Goal: Task Accomplishment & Management: Complete application form

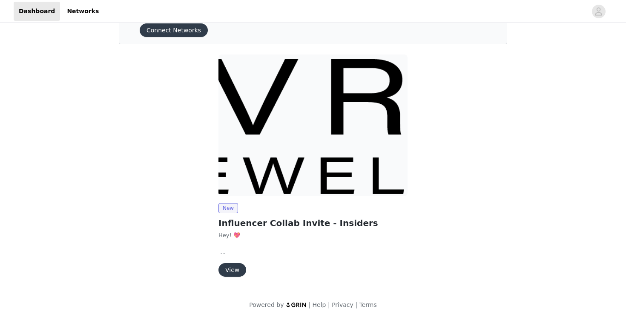
scroll to position [45, 0]
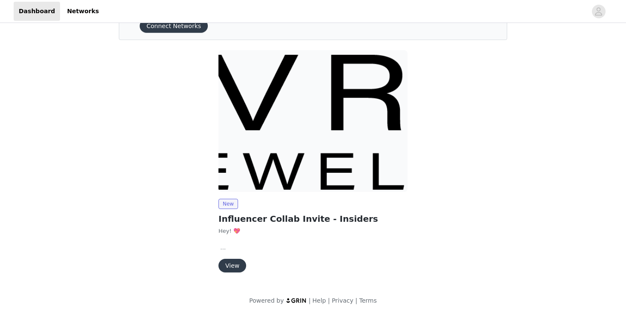
click at [235, 270] on button "View" at bounding box center [232, 266] width 28 height 14
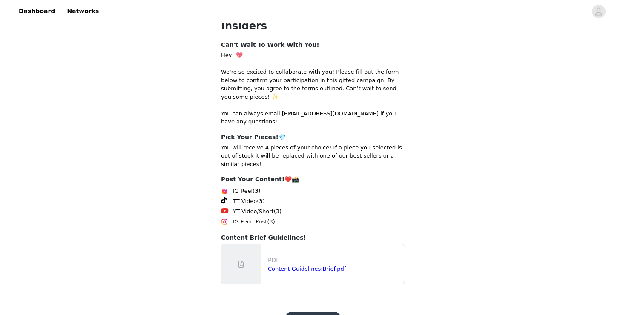
scroll to position [137, 0]
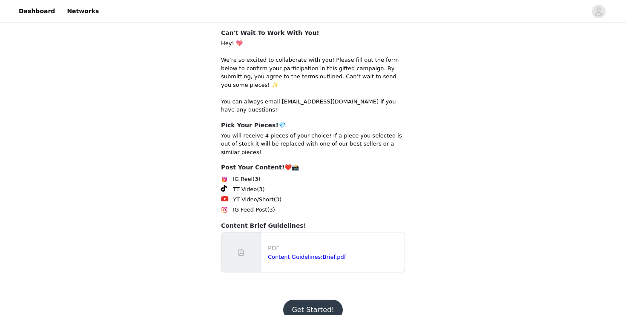
click at [307, 300] on button "Get Started!" at bounding box center [312, 310] width 59 height 20
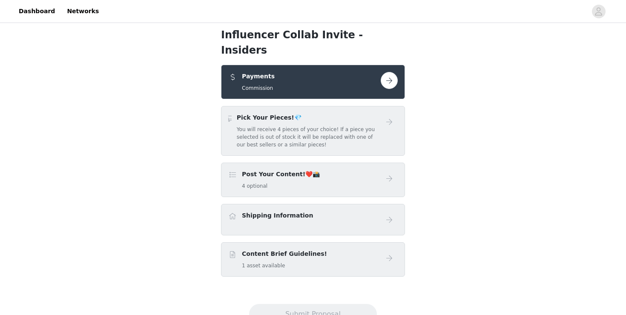
scroll to position [94, 0]
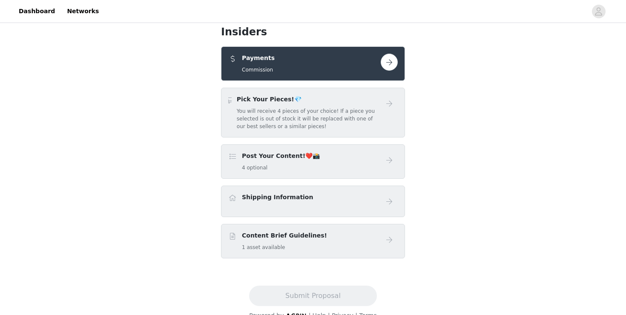
click at [273, 152] on div "Post Your Content!❤️📸 4 optional" at bounding box center [281, 162] width 78 height 20
click at [312, 107] on h5 "You will receive 4 pieces of your choice! If a piece you selected is out of sto…" at bounding box center [309, 118] width 144 height 23
click at [391, 54] on button "button" at bounding box center [389, 62] width 17 height 17
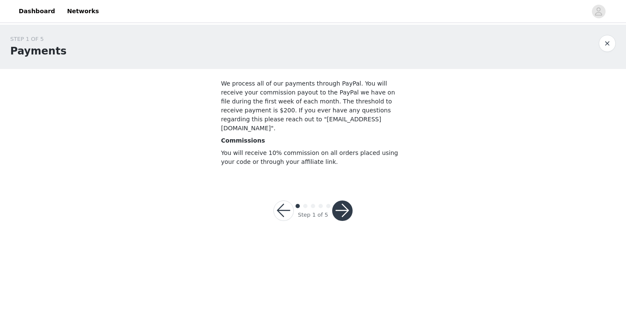
click at [344, 200] on button "button" at bounding box center [342, 210] width 20 height 20
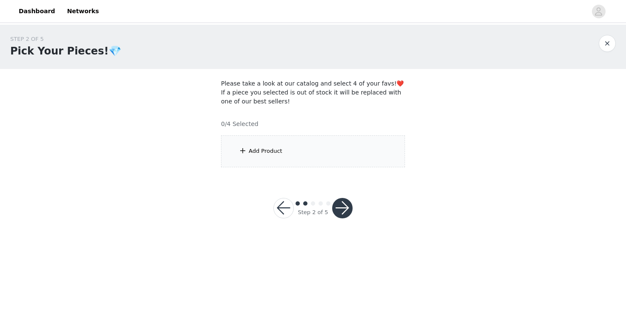
click at [338, 161] on div "Add Product" at bounding box center [313, 151] width 184 height 32
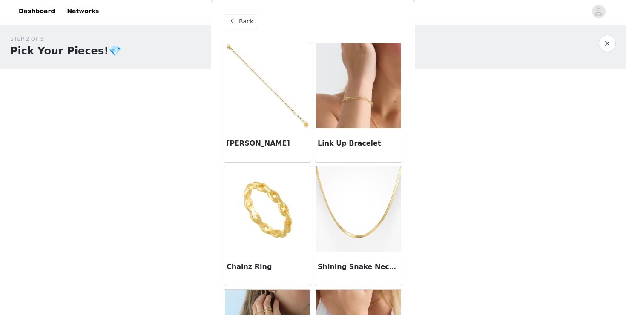
click at [458, 124] on div "STEP 2 OF 5 Pick Your Pieces!💎 Please take a look at our catalog and select 4 o…" at bounding box center [313, 101] width 626 height 153
click at [245, 21] on span "Back" at bounding box center [246, 21] width 14 height 9
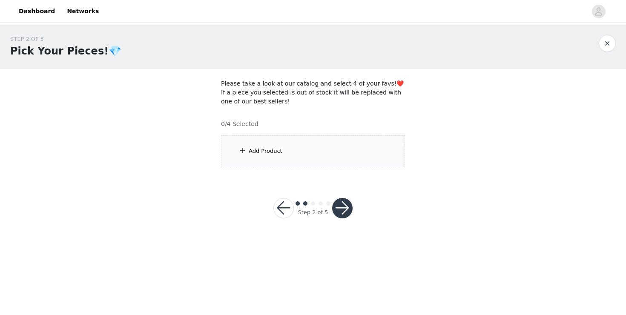
click at [280, 149] on div "Add Product" at bounding box center [266, 151] width 34 height 9
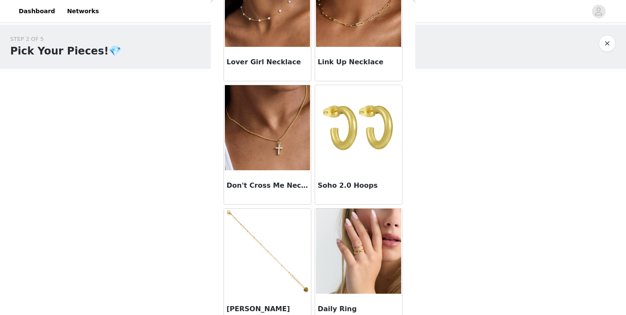
scroll to position [455, 0]
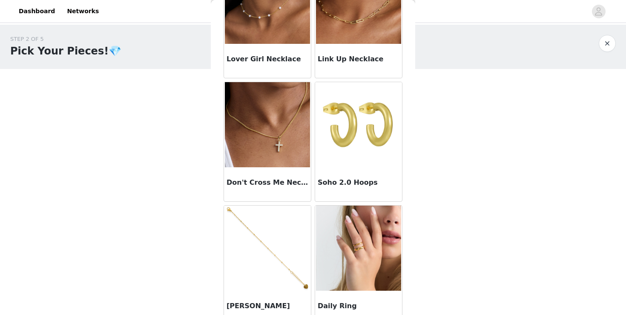
click at [345, 161] on img at bounding box center [358, 124] width 85 height 85
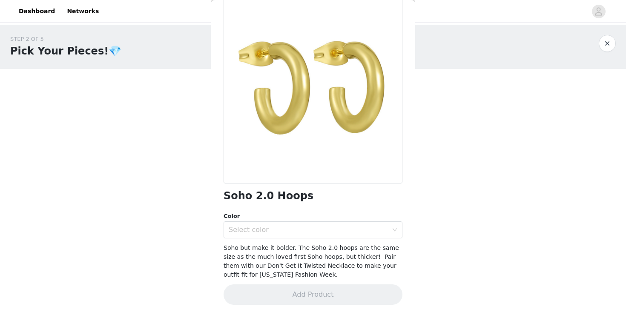
scroll to position [50, 0]
click at [296, 225] on div "Select color" at bounding box center [310, 230] width 163 height 16
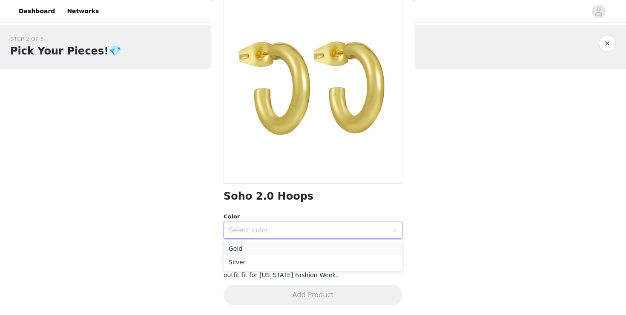
click at [293, 248] on li "Gold" at bounding box center [312, 249] width 179 height 14
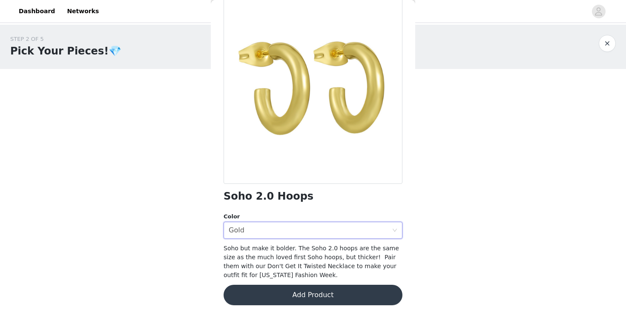
click at [355, 292] on button "Add Product" at bounding box center [312, 295] width 179 height 20
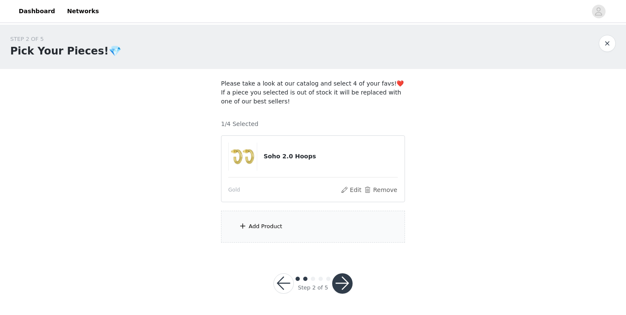
click at [308, 226] on div "Add Product" at bounding box center [313, 227] width 184 height 32
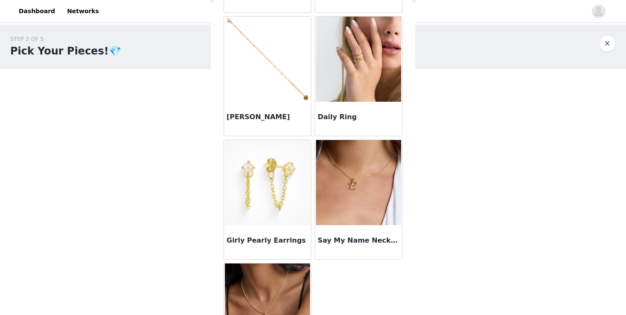
scroll to position [713, 0]
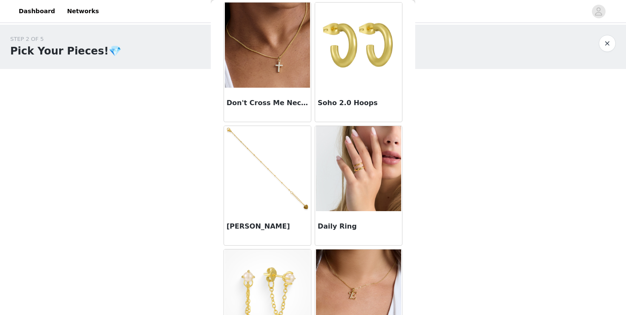
click at [262, 158] on img at bounding box center [267, 168] width 85 height 85
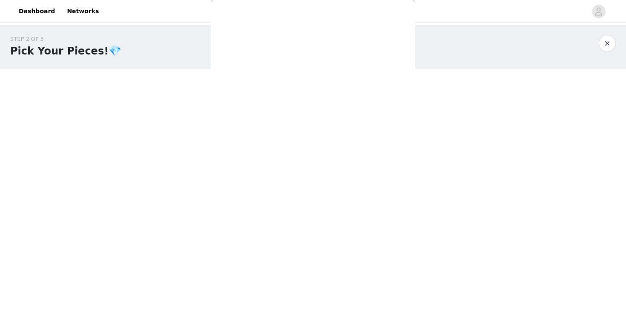
scroll to position [50, 0]
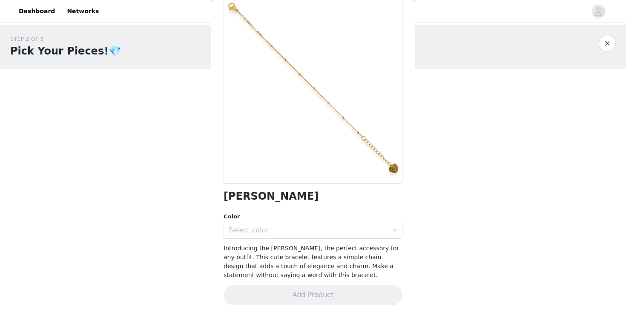
click at [363, 142] on div at bounding box center [312, 88] width 179 height 192
click at [460, 161] on div "STEP 2 OF 5 Pick Your Pieces!💎 Please take a look at our catalog and select 4 o…" at bounding box center [313, 139] width 626 height 228
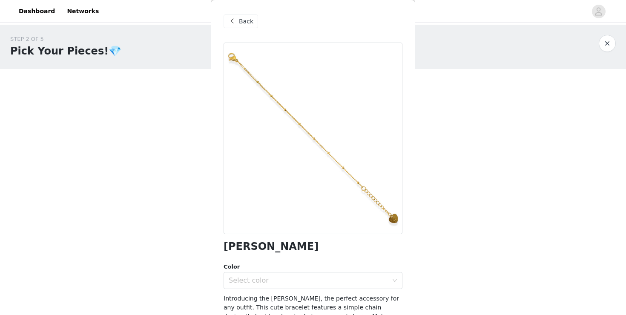
click at [234, 16] on span at bounding box center [232, 21] width 10 height 10
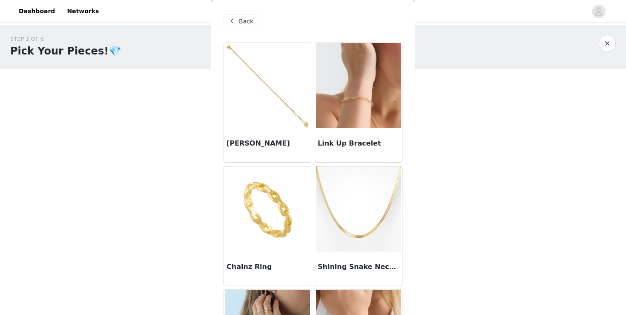
click at [289, 118] on img at bounding box center [267, 85] width 85 height 85
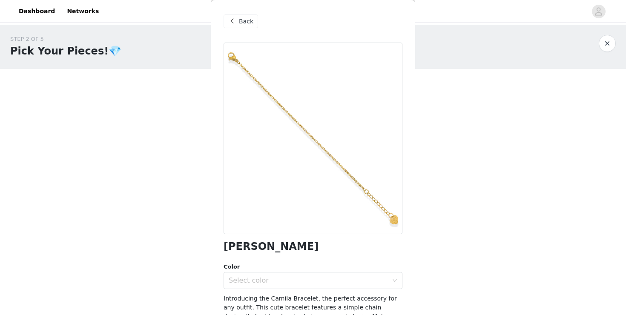
click at [238, 15] on div "Back" at bounding box center [240, 21] width 34 height 14
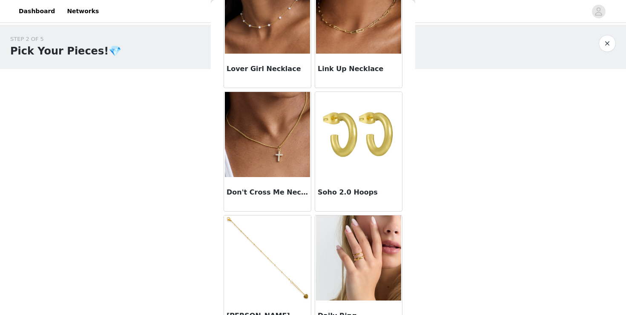
scroll to position [476, 0]
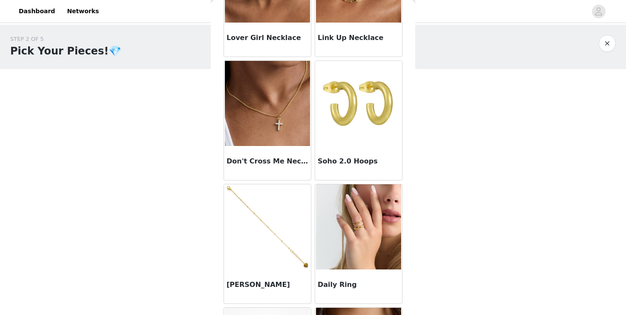
click at [292, 235] on img at bounding box center [267, 226] width 85 height 85
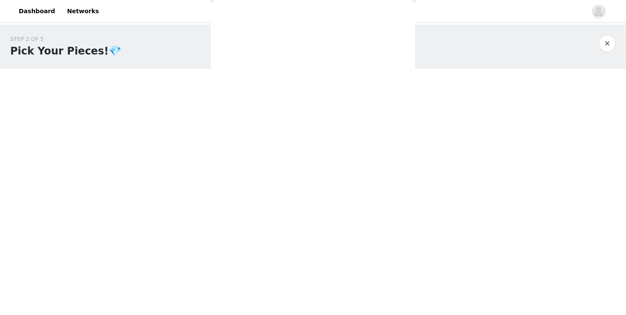
scroll to position [50, 0]
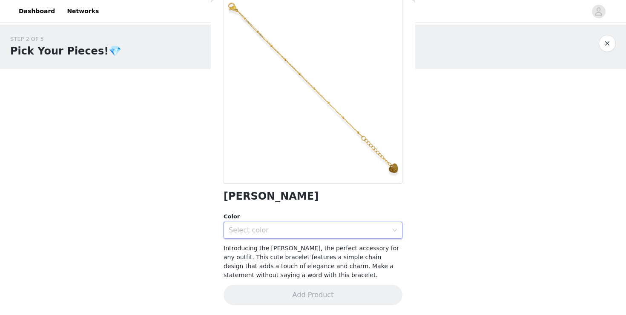
click at [304, 223] on div "Select color" at bounding box center [310, 230] width 163 height 16
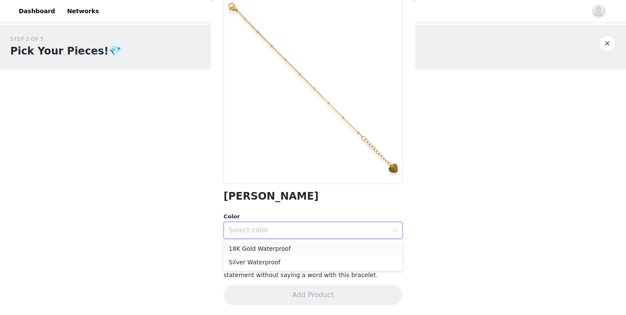
click at [305, 249] on li "18K Gold Waterproof" at bounding box center [312, 249] width 179 height 14
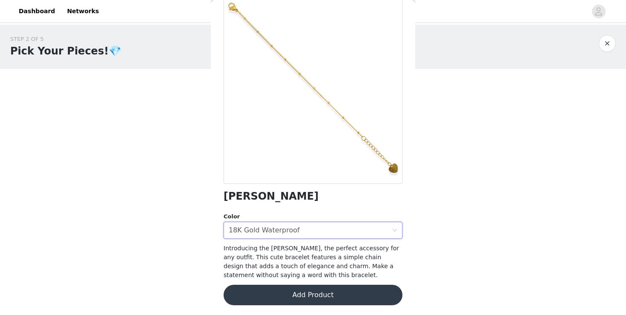
click at [318, 295] on button "Add Product" at bounding box center [312, 295] width 179 height 20
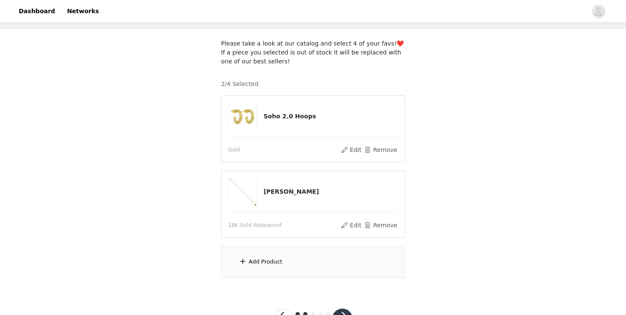
scroll to position [74, 0]
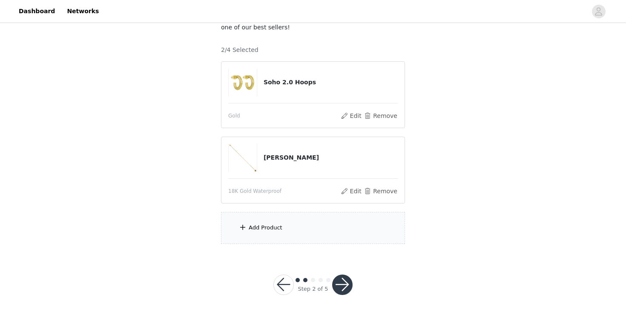
click at [286, 224] on div "Add Product" at bounding box center [313, 228] width 184 height 32
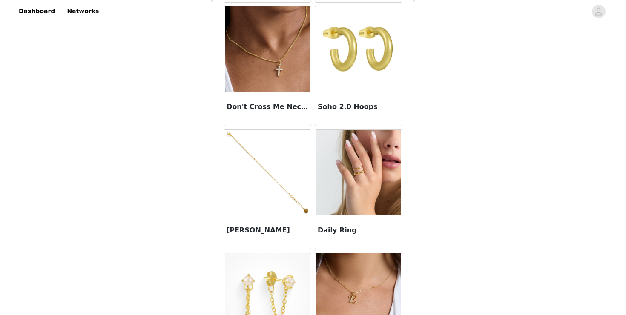
scroll to position [663, 0]
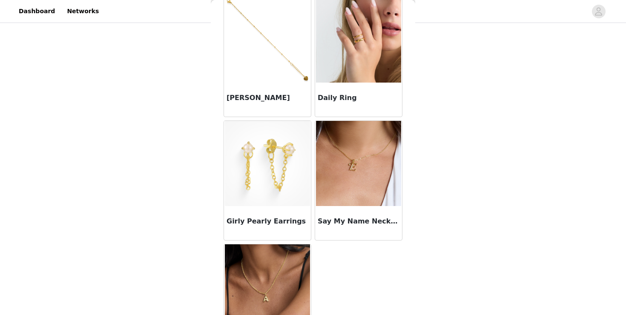
click at [281, 189] on img at bounding box center [267, 163] width 85 height 85
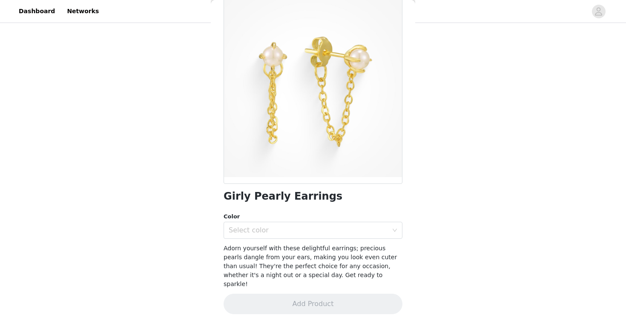
scroll to position [0, 0]
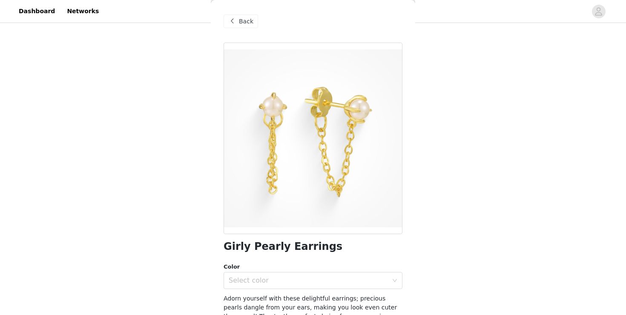
click at [233, 23] on span at bounding box center [232, 21] width 10 height 10
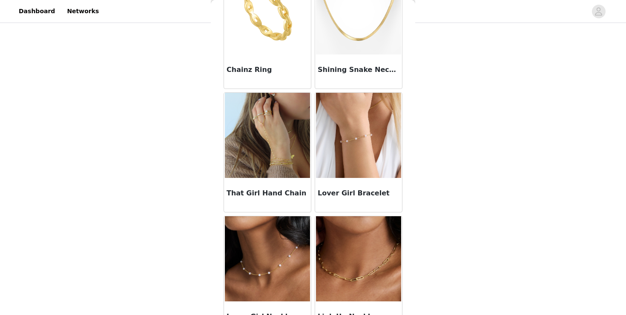
click at [344, 146] on img at bounding box center [358, 135] width 85 height 85
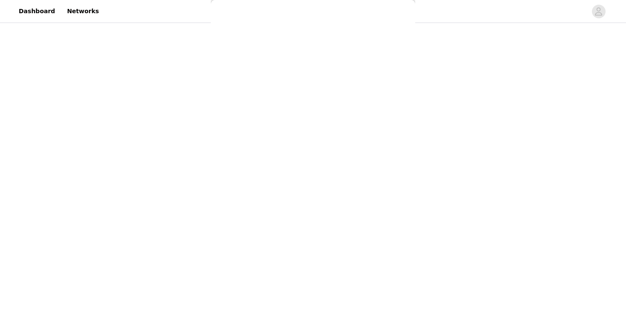
scroll to position [77, 0]
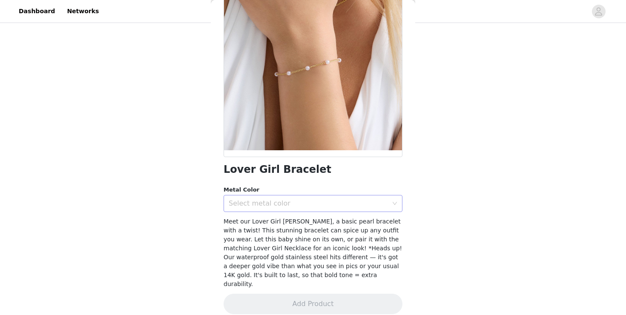
click at [282, 206] on div "Select metal color" at bounding box center [308, 203] width 159 height 9
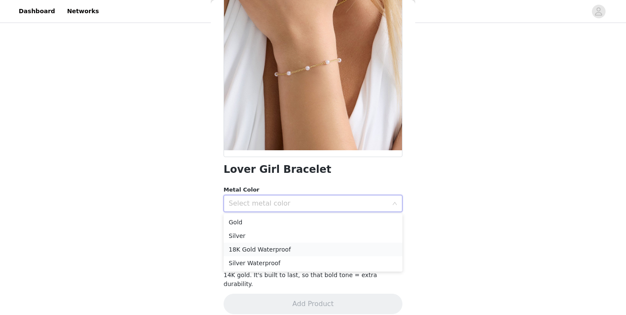
click at [273, 247] on li "18K Gold Waterproof" at bounding box center [312, 250] width 179 height 14
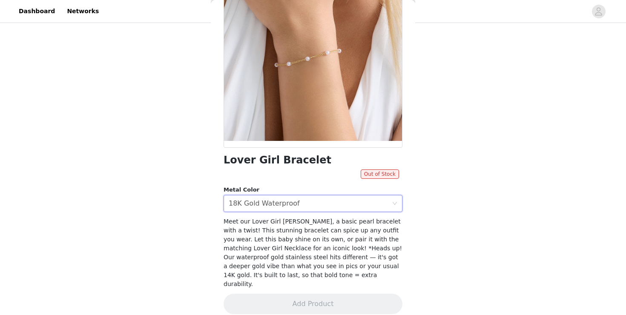
scroll to position [0, 0]
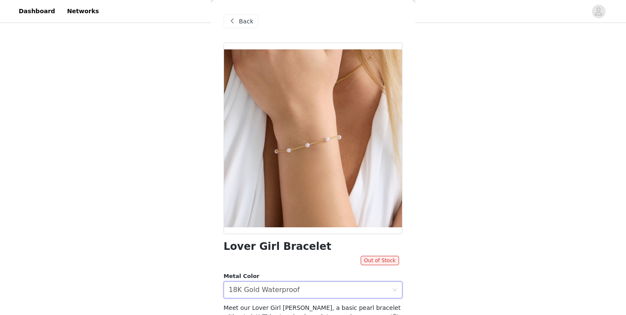
click at [241, 23] on span "Back" at bounding box center [246, 21] width 14 height 9
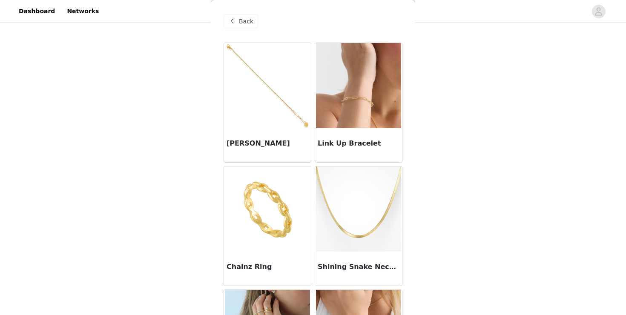
click at [177, 123] on div "STEP 2 OF 5 Pick Your Pieces!💎 Please take a look at our catalog and select 4 o…" at bounding box center [313, 102] width 626 height 303
click at [239, 23] on span "Back" at bounding box center [246, 21] width 14 height 9
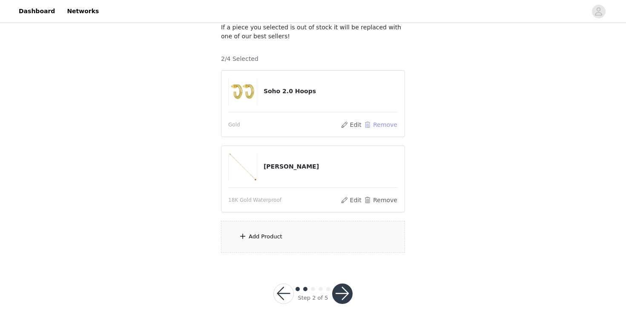
scroll to position [74, 0]
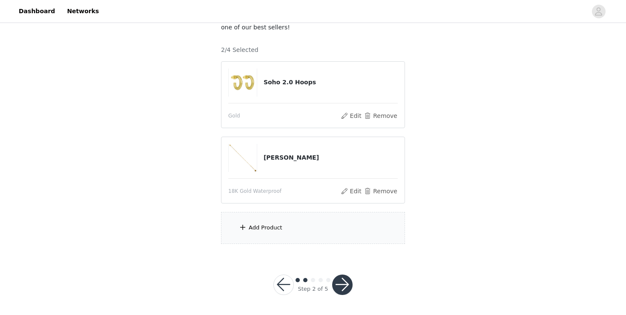
click at [323, 232] on div "Add Product" at bounding box center [313, 228] width 184 height 32
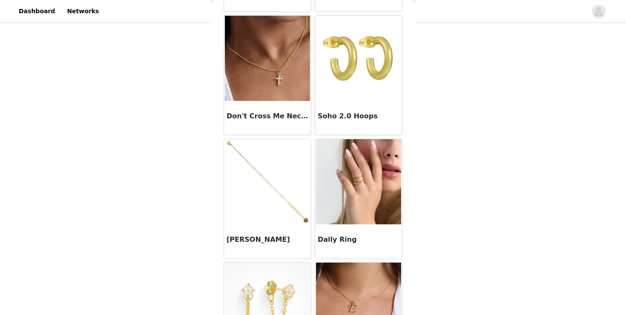
click at [286, 202] on img at bounding box center [267, 181] width 85 height 85
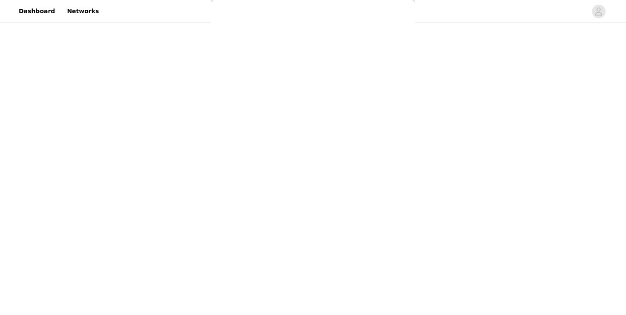
scroll to position [50, 0]
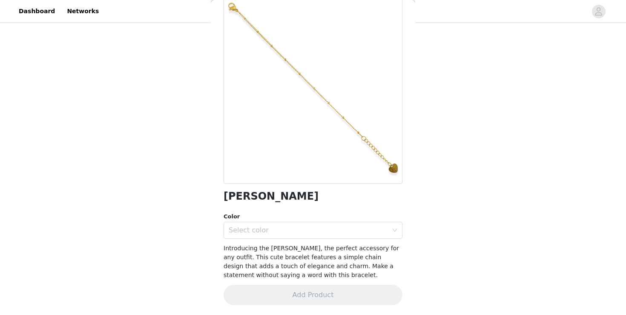
click at [286, 238] on div "[PERSON_NAME] Color Select color Introducing the [PERSON_NAME], the perfect acc…" at bounding box center [312, 153] width 179 height 323
click at [286, 230] on div "Select color" at bounding box center [308, 230] width 159 height 9
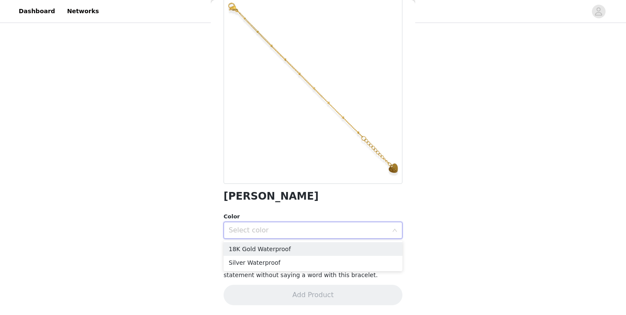
click at [290, 214] on div "Color" at bounding box center [312, 216] width 179 height 9
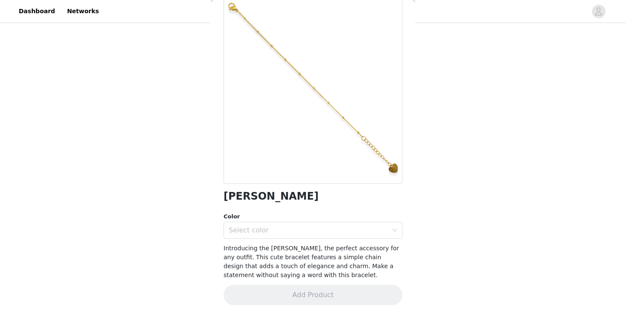
scroll to position [0, 0]
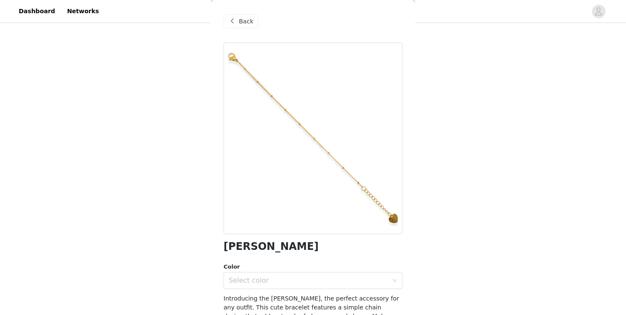
click at [240, 19] on span "Back" at bounding box center [246, 21] width 14 height 9
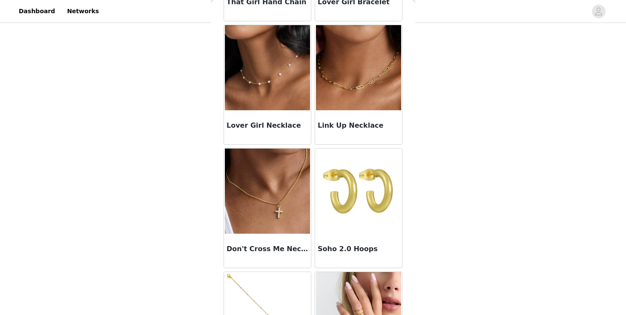
scroll to position [383, 0]
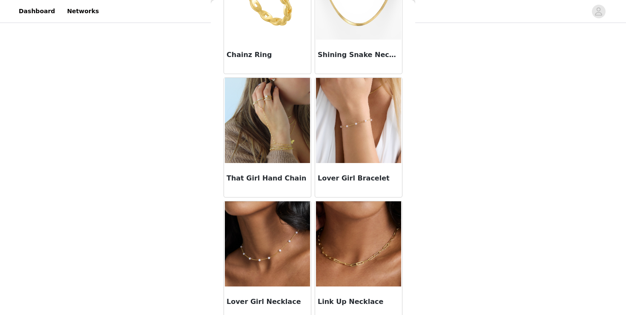
click at [350, 143] on img at bounding box center [358, 120] width 85 height 85
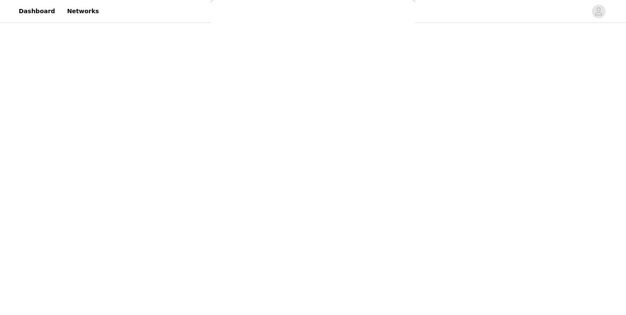
scroll to position [77, 0]
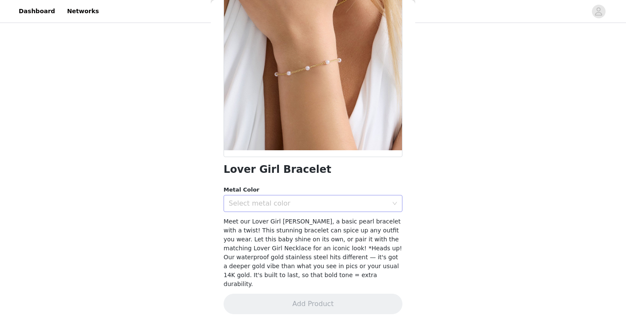
click at [331, 195] on div "Select metal color" at bounding box center [310, 203] width 163 height 16
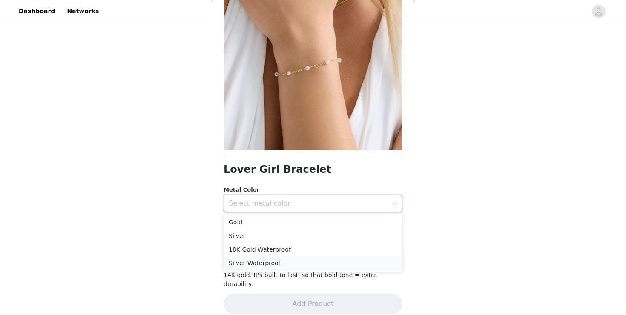
click at [323, 260] on li "Silver Waterproof" at bounding box center [312, 263] width 179 height 14
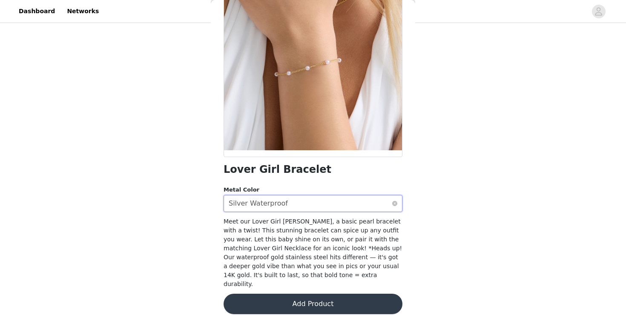
click at [329, 199] on div "Select metal color Silver Waterproof" at bounding box center [310, 203] width 163 height 16
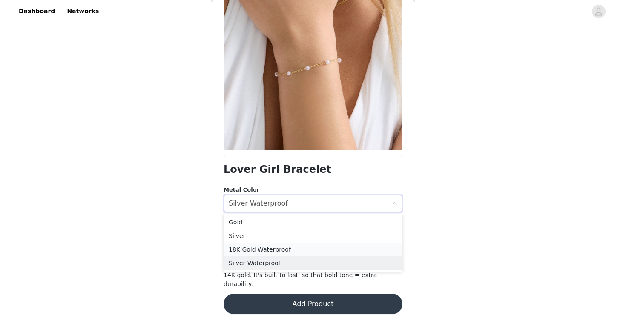
click at [322, 251] on li "18K Gold Waterproof" at bounding box center [312, 250] width 179 height 14
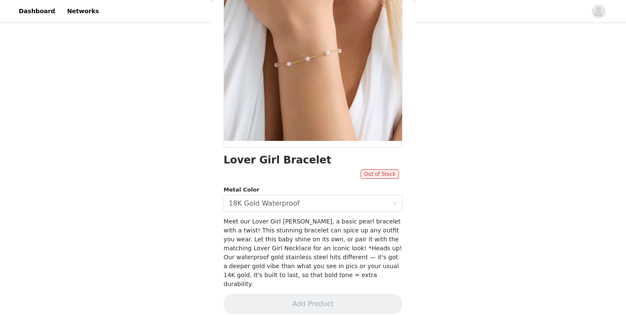
scroll to position [0, 0]
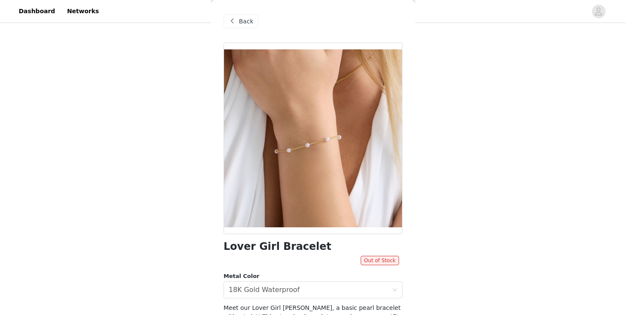
click at [235, 23] on span at bounding box center [232, 21] width 10 height 10
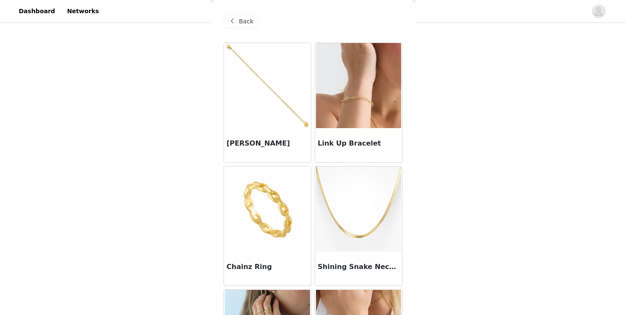
click at [279, 118] on img at bounding box center [267, 85] width 85 height 85
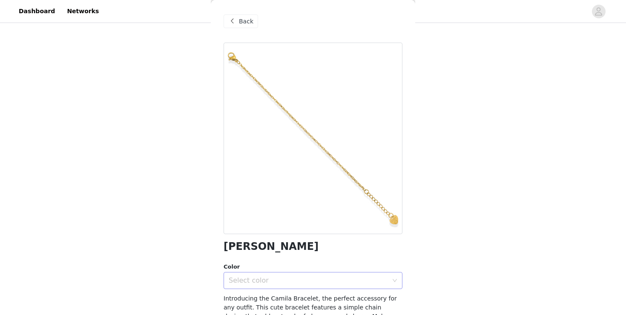
click at [295, 278] on div "Select color" at bounding box center [308, 280] width 159 height 9
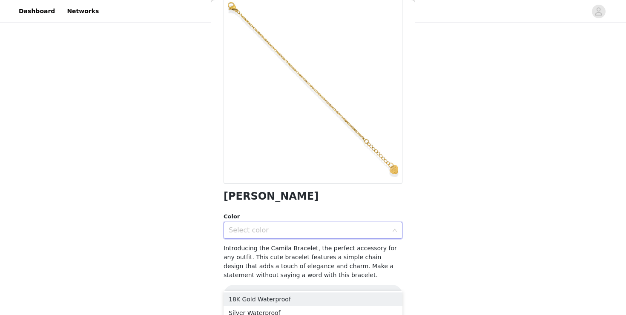
scroll to position [80, 0]
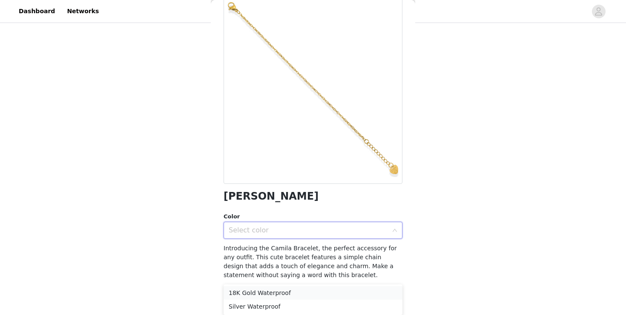
click at [303, 296] on li "18K Gold Waterproof" at bounding box center [312, 293] width 179 height 14
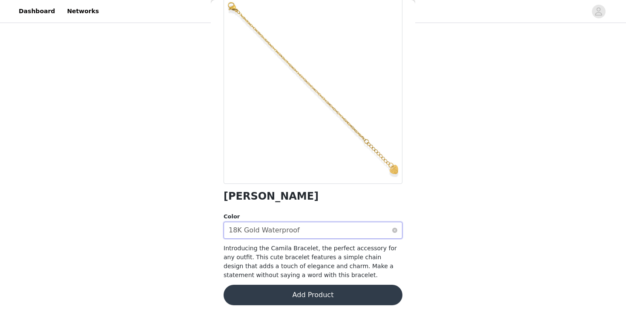
scroll to position [74, 0]
click at [345, 301] on button "Add Product" at bounding box center [312, 295] width 179 height 20
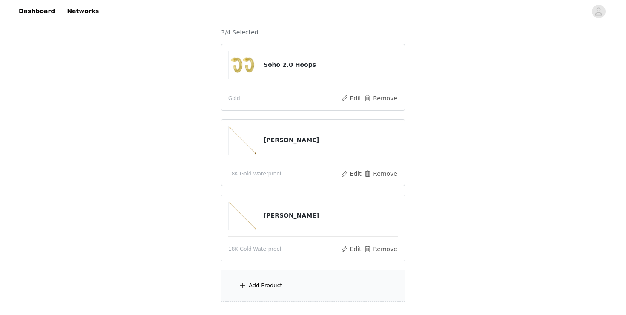
scroll to position [149, 0]
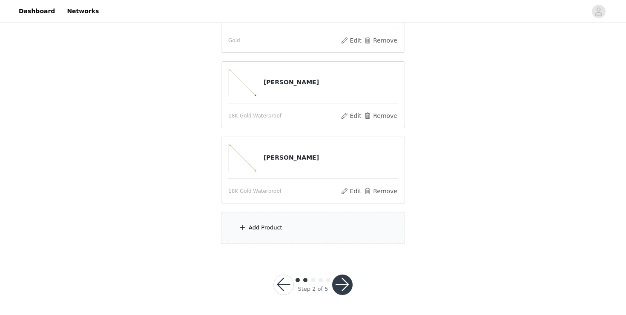
click at [334, 227] on div "Add Product" at bounding box center [313, 228] width 184 height 32
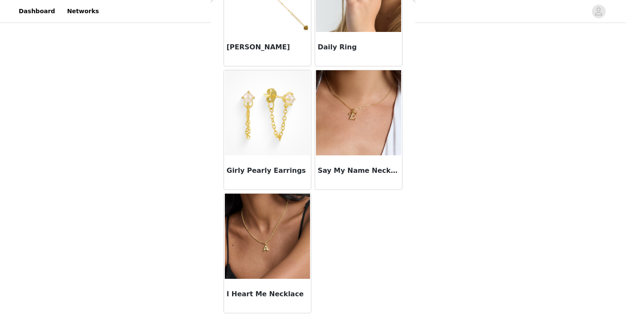
click at [284, 257] on img at bounding box center [267, 236] width 85 height 85
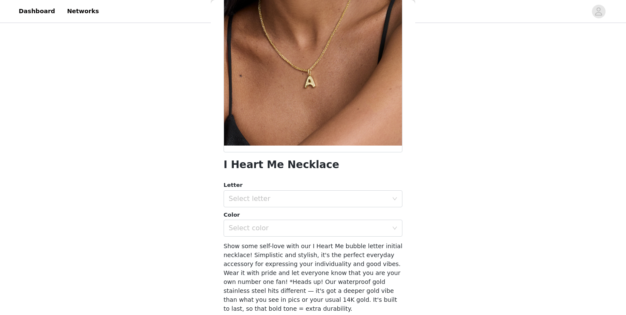
scroll to position [0, 0]
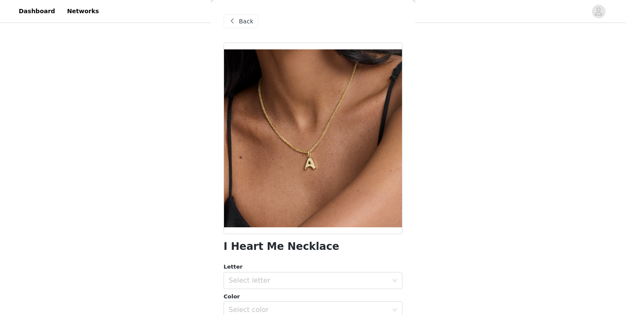
click at [239, 19] on span "Back" at bounding box center [246, 21] width 14 height 9
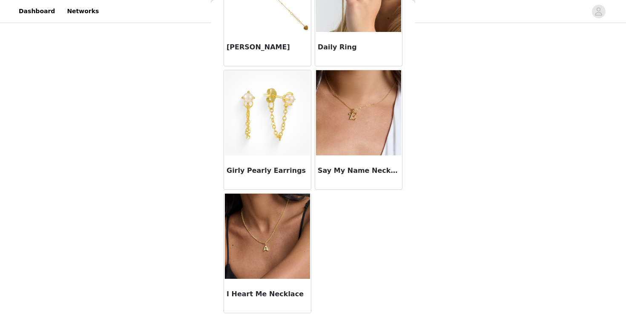
click at [368, 142] on img at bounding box center [358, 112] width 85 height 85
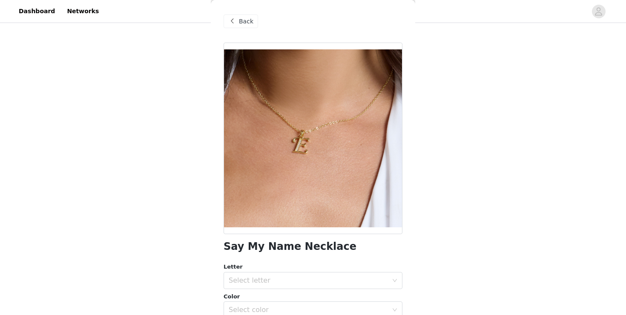
click at [243, 27] on div "Back" at bounding box center [240, 21] width 34 height 14
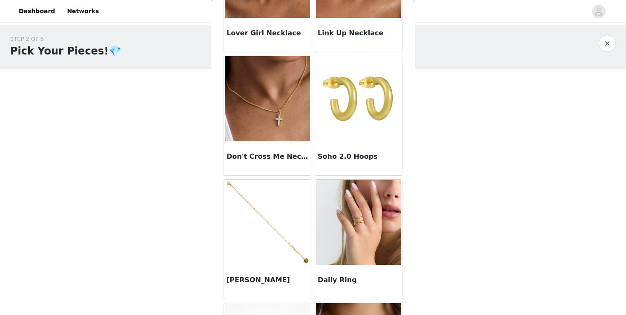
scroll to position [484, 0]
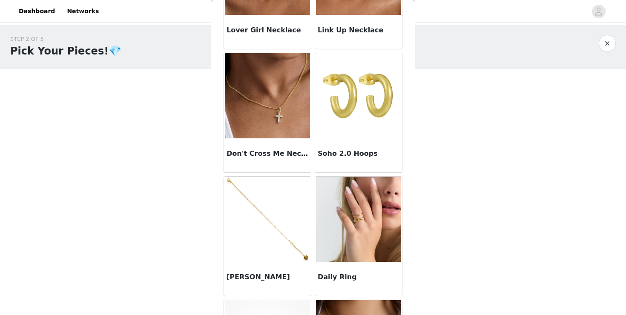
click at [369, 212] on img at bounding box center [358, 219] width 85 height 85
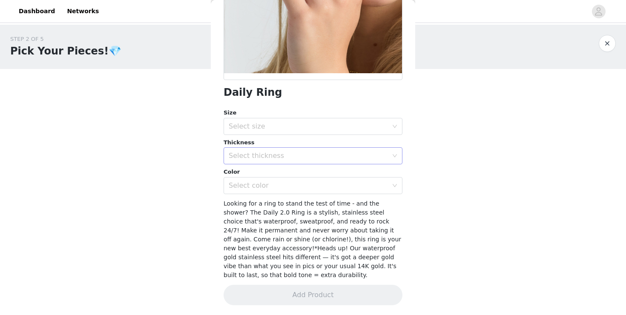
scroll to position [0, 0]
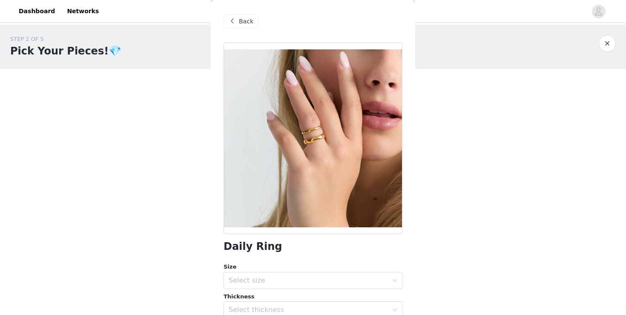
click at [324, 156] on div at bounding box center [312, 139] width 179 height 192
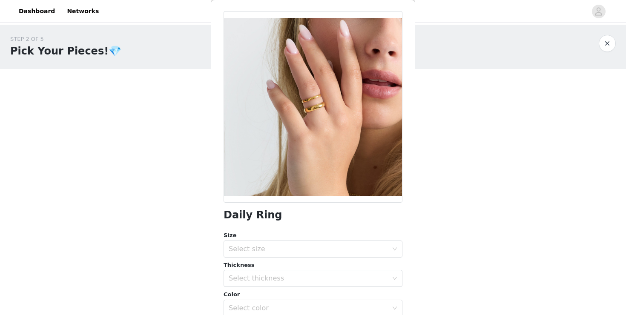
scroll to position [62, 0]
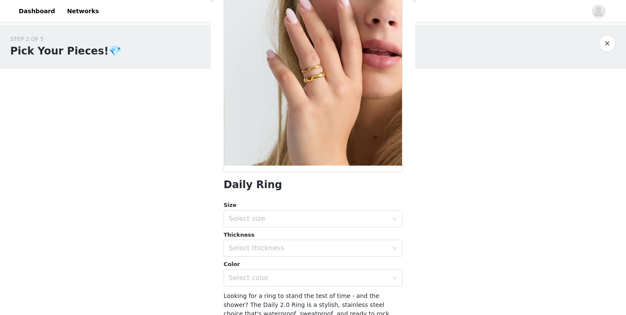
click at [305, 217] on div "Select size" at bounding box center [308, 219] width 159 height 9
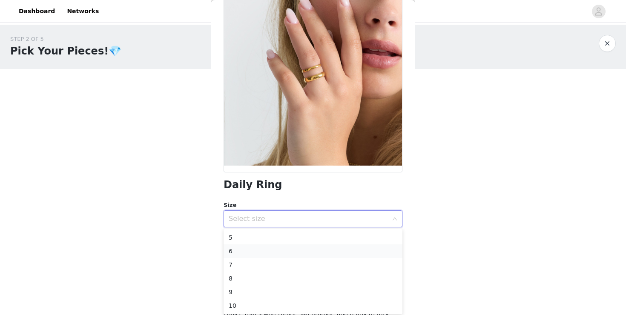
click at [296, 253] on li "6" at bounding box center [312, 251] width 179 height 14
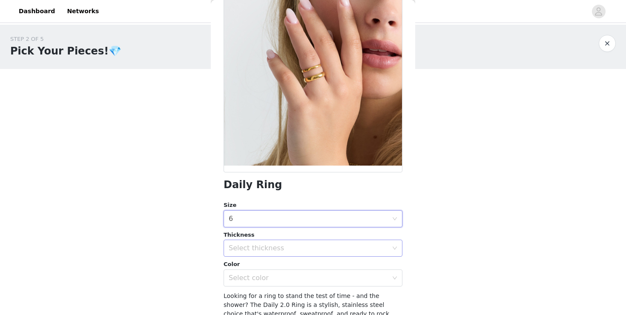
click at [297, 248] on div "Select thickness" at bounding box center [308, 248] width 159 height 9
click at [295, 266] on li "2MM" at bounding box center [312, 267] width 179 height 14
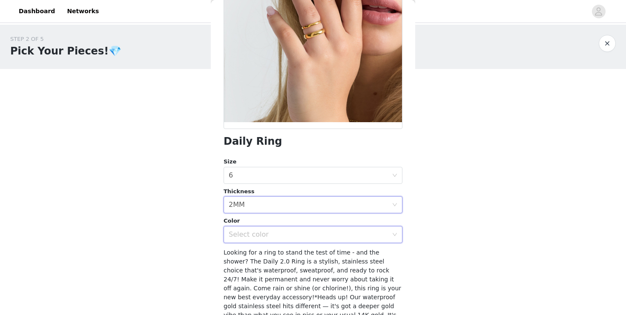
click at [301, 228] on div "Select color" at bounding box center [310, 234] width 163 height 16
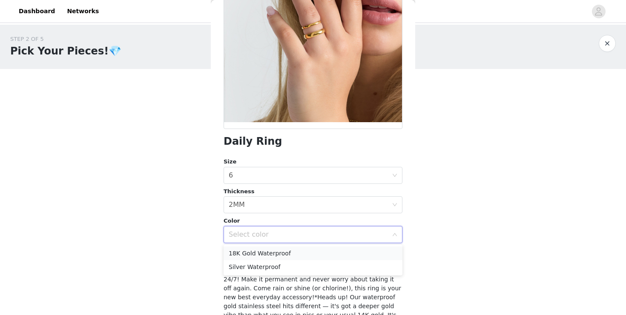
click at [297, 251] on li "18K Gold Waterproof" at bounding box center [312, 253] width 179 height 14
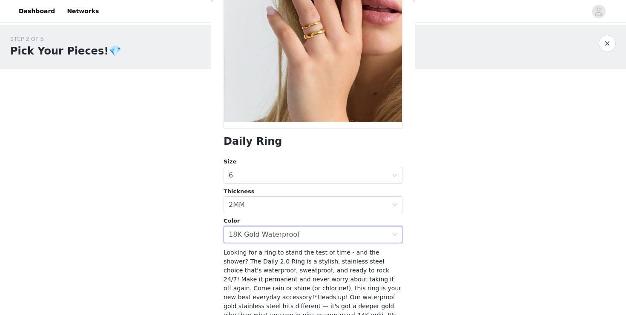
scroll to position [154, 0]
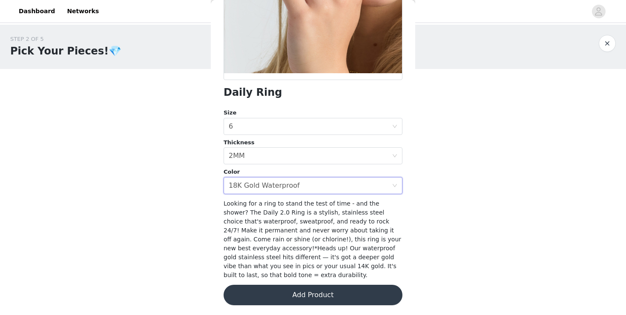
click at [322, 297] on button "Add Product" at bounding box center [312, 295] width 179 height 20
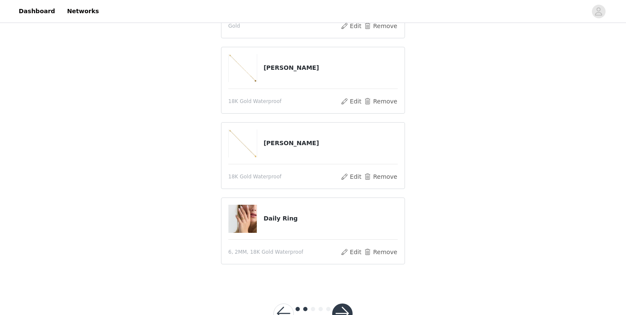
scroll to position [158, 0]
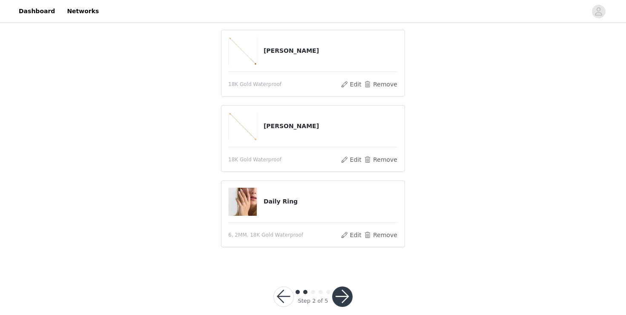
click at [336, 296] on button "button" at bounding box center [342, 296] width 20 height 20
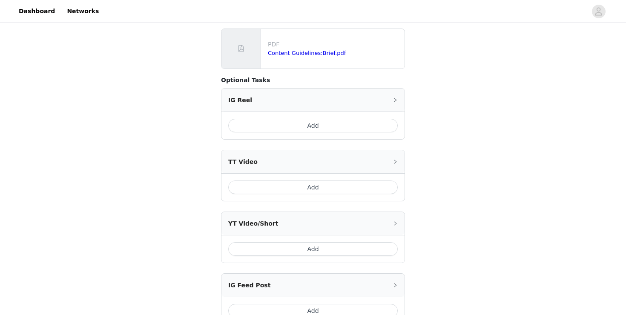
scroll to position [338, 0]
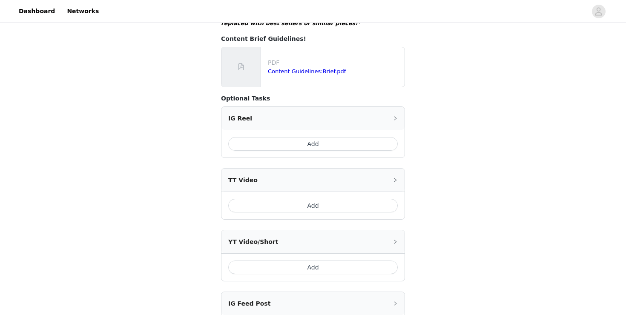
click at [328, 199] on button "Add" at bounding box center [312, 206] width 169 height 14
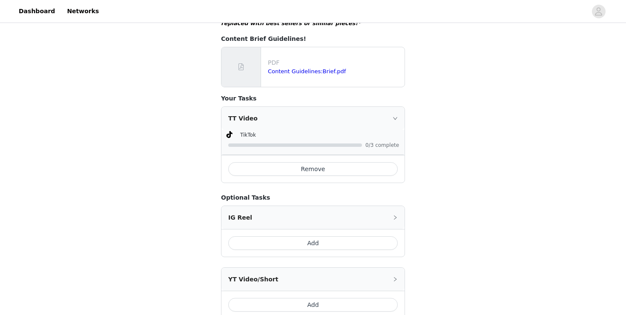
click at [359, 140] on div at bounding box center [313, 144] width 171 height 9
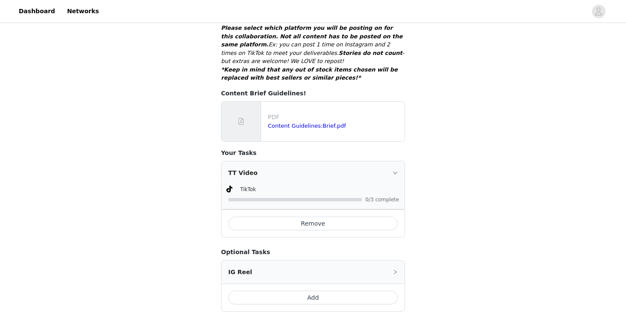
scroll to position [475, 0]
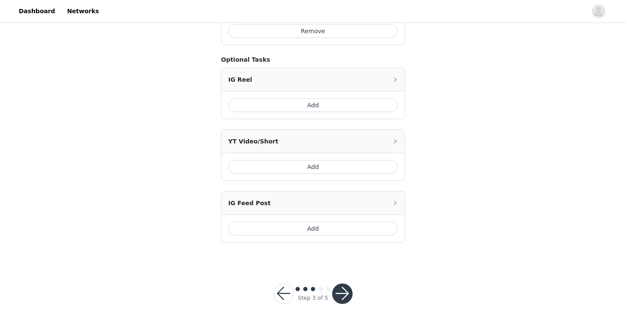
click at [343, 285] on button "button" at bounding box center [342, 293] width 20 height 20
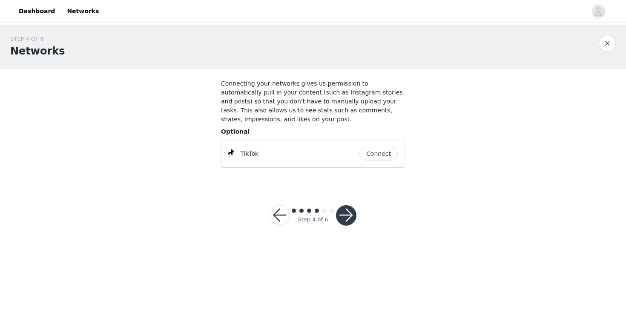
click at [374, 159] on button "Connect" at bounding box center [378, 154] width 38 height 14
click at [192, 131] on div "STEP 4 OF 6 Networks Connecting your networks gives us permission to automatica…" at bounding box center [313, 105] width 626 height 160
click at [384, 155] on button "Connect" at bounding box center [378, 154] width 38 height 14
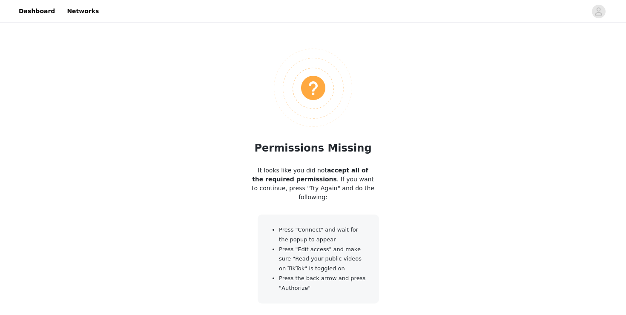
scroll to position [95, 0]
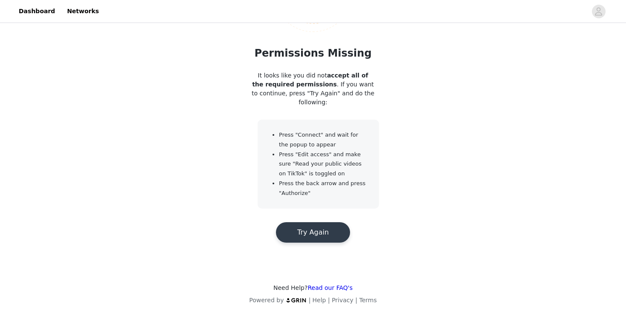
click at [324, 226] on button "Try Again" at bounding box center [313, 232] width 74 height 20
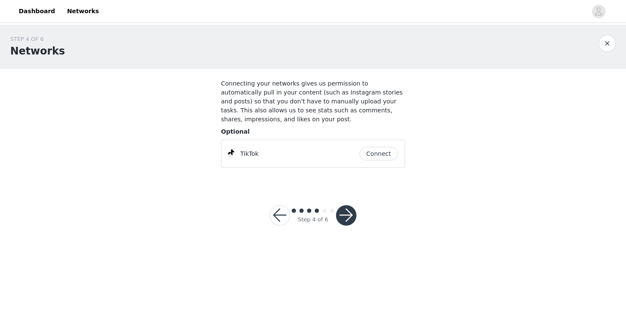
click at [380, 149] on button "Connect" at bounding box center [378, 154] width 38 height 14
click at [346, 219] on button "button" at bounding box center [346, 215] width 20 height 20
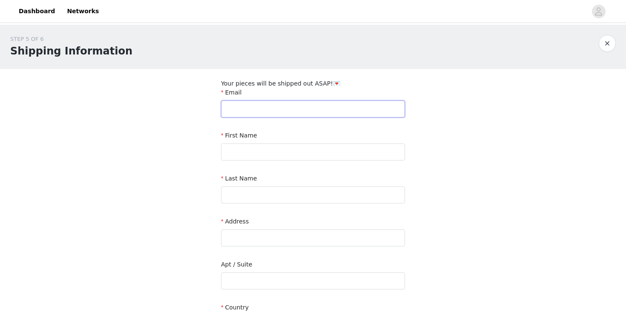
click at [329, 112] on input "text" at bounding box center [313, 108] width 184 height 17
type input "[EMAIL_ADDRESS][DOMAIN_NAME]"
type input "Carina"
type input "[PERSON_NAME]"
type input "[STREET_ADDRESS]"
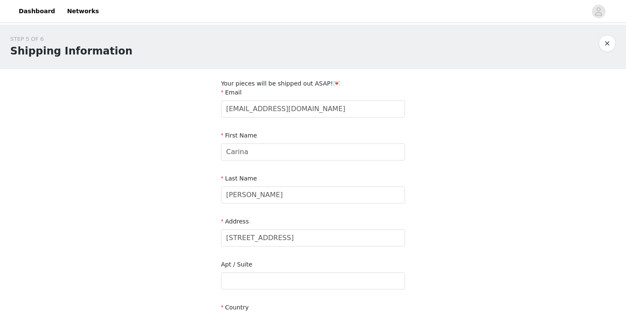
type input "[GEOGRAPHIC_DATA]"
type input "V7C1H4"
type input "7788838755"
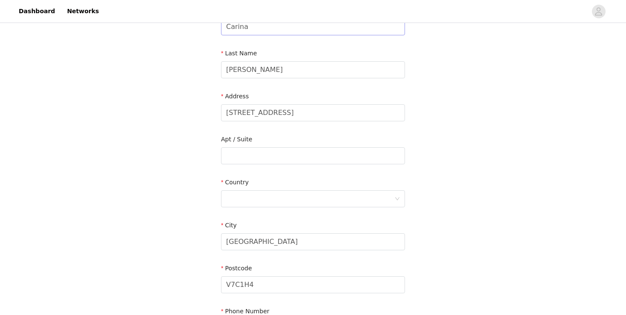
scroll to position [126, 0]
click at [307, 188] on div "Country" at bounding box center [313, 183] width 184 height 12
click at [306, 203] on div at bounding box center [310, 198] width 168 height 16
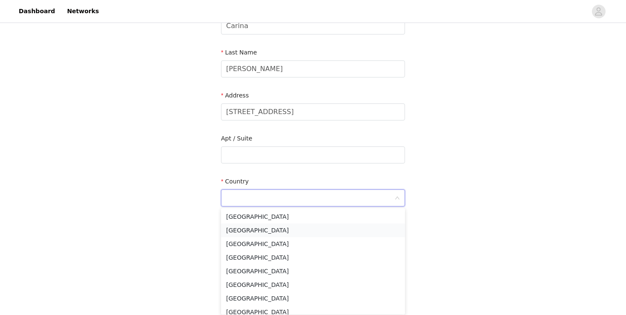
click at [291, 229] on li "[GEOGRAPHIC_DATA]" at bounding box center [313, 230] width 184 height 14
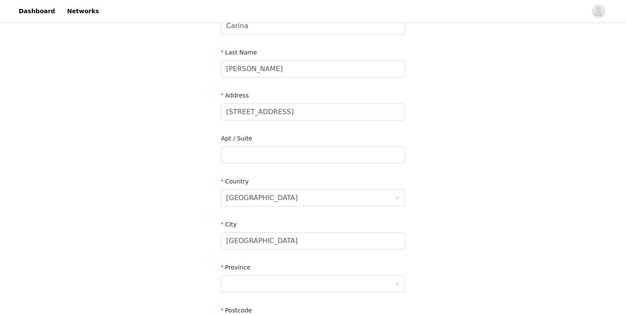
click at [164, 218] on div "STEP 5 OF 6 Shipping Information Your pieces will be shipped out ASAP!💌 Email […" at bounding box center [313, 151] width 626 height 504
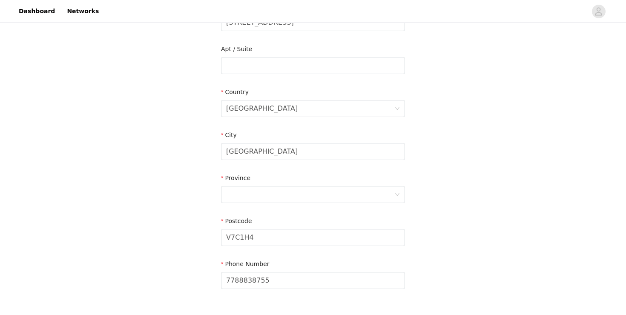
scroll to position [259, 0]
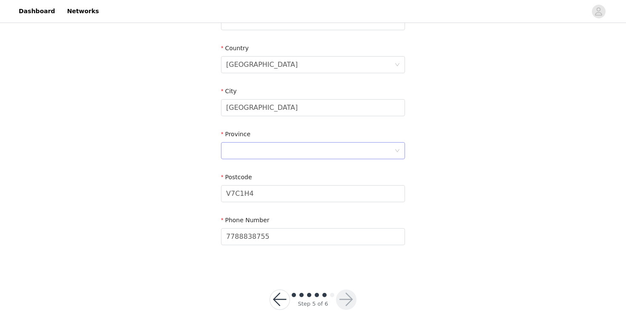
click at [251, 150] on div at bounding box center [310, 151] width 168 height 16
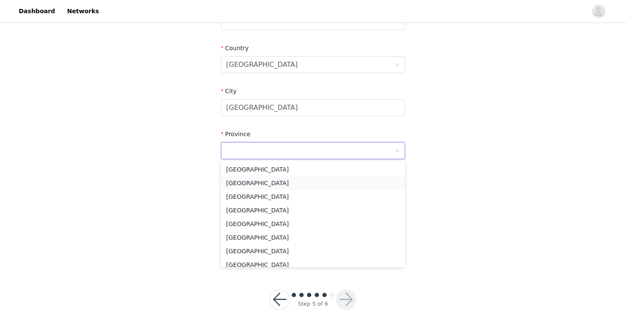
click at [254, 179] on li "[GEOGRAPHIC_DATA]" at bounding box center [313, 183] width 184 height 14
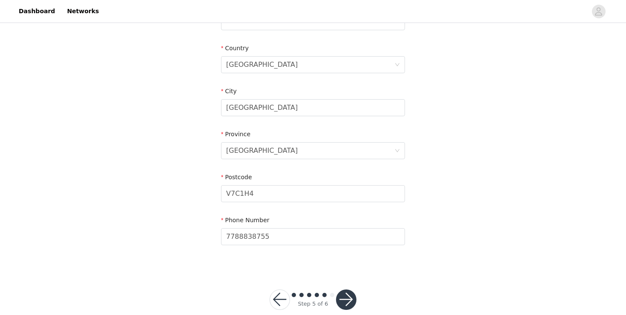
click at [198, 200] on div "STEP 5 OF 6 Shipping Information Your pieces will be shipped out ASAP!💌 Email […" at bounding box center [313, 17] width 626 height 504
click at [349, 305] on button "button" at bounding box center [346, 299] width 20 height 20
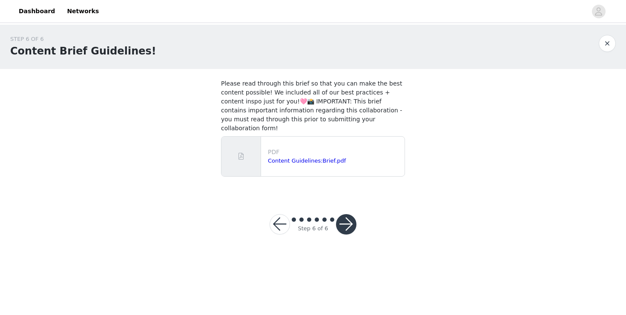
click at [328, 157] on div "Content Guidelines:Brief.pdf" at bounding box center [334, 161] width 133 height 9
click at [320, 157] on link "Content Guidelines:Brief.pdf" at bounding box center [307, 160] width 78 height 6
click at [346, 217] on button "button" at bounding box center [346, 224] width 20 height 20
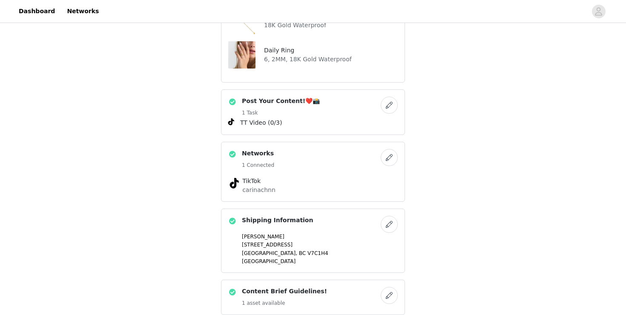
scroll to position [328, 0]
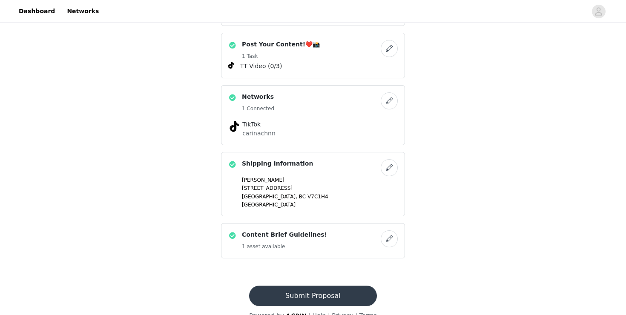
click at [343, 286] on button "Submit Proposal" at bounding box center [312, 296] width 127 height 20
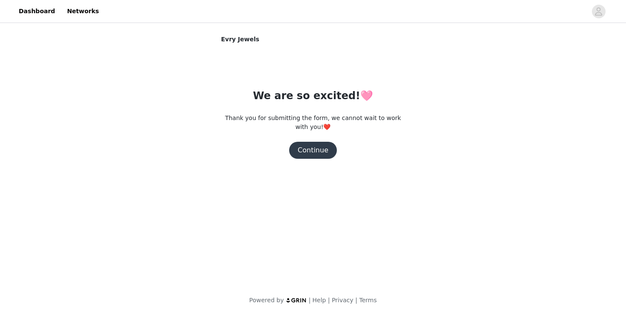
click at [308, 152] on button "Continue" at bounding box center [313, 150] width 48 height 17
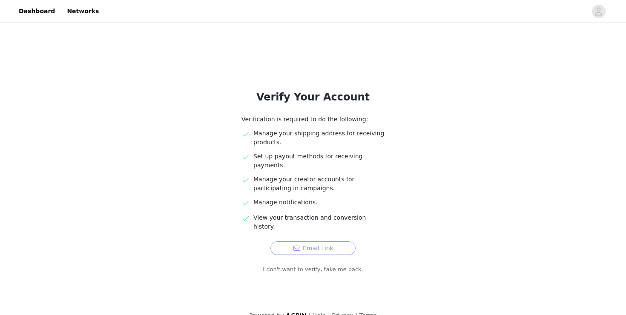
click at [333, 241] on button "Email Link" at bounding box center [312, 248] width 85 height 14
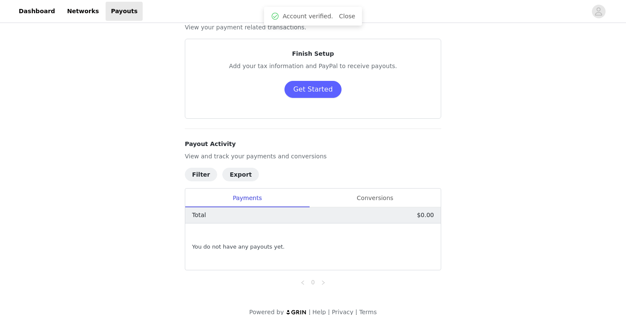
scroll to position [43, 0]
